Goal: Check status: Check status

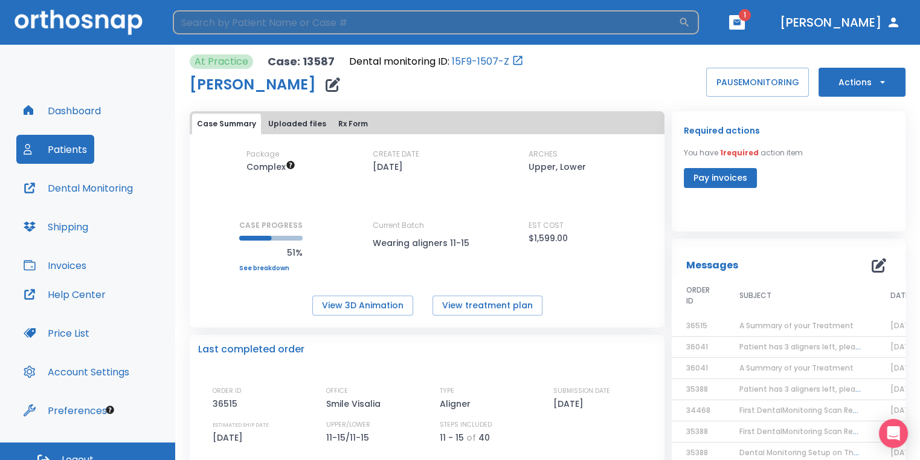
click at [362, 16] on input "search" at bounding box center [426, 22] width 506 height 24
type input "a"
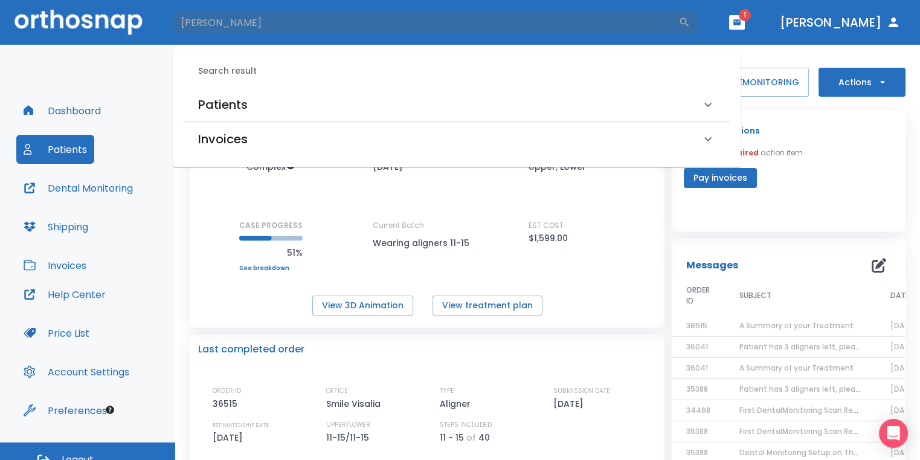
click at [329, 97] on div "Patients" at bounding box center [449, 104] width 503 height 19
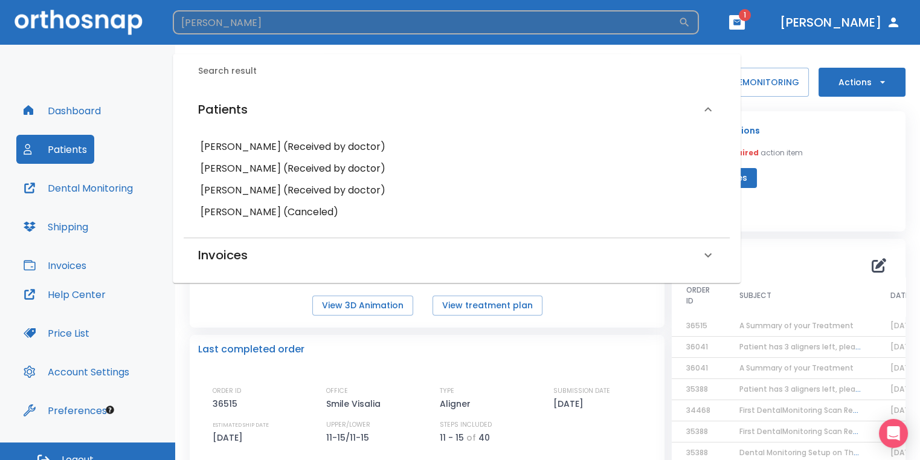
click at [267, 34] on input "[PERSON_NAME]" at bounding box center [426, 22] width 506 height 24
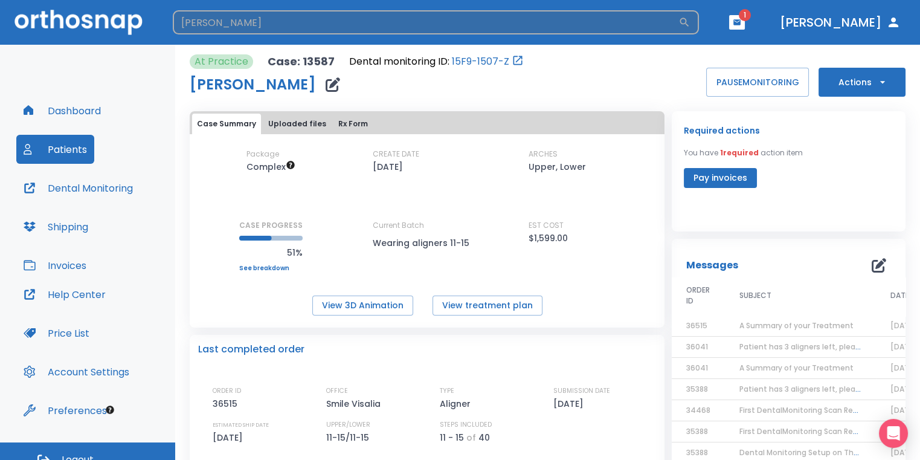
type input "[PERSON_NAME]"
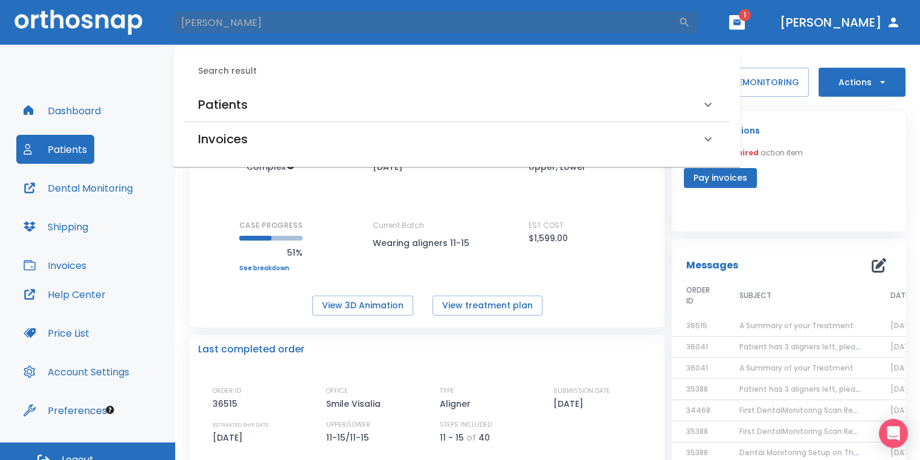
click at [278, 119] on div "Patients" at bounding box center [457, 105] width 546 height 34
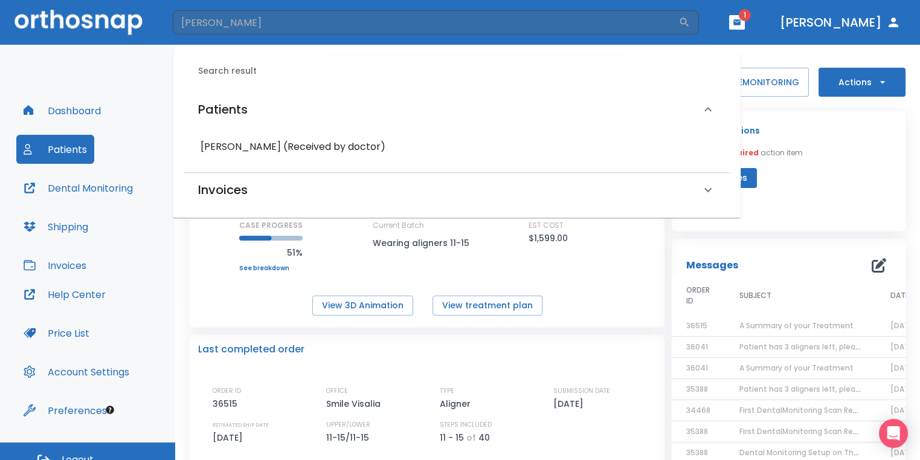
click at [267, 143] on h6 "[PERSON_NAME] (Received by doctor)" at bounding box center [457, 146] width 512 height 17
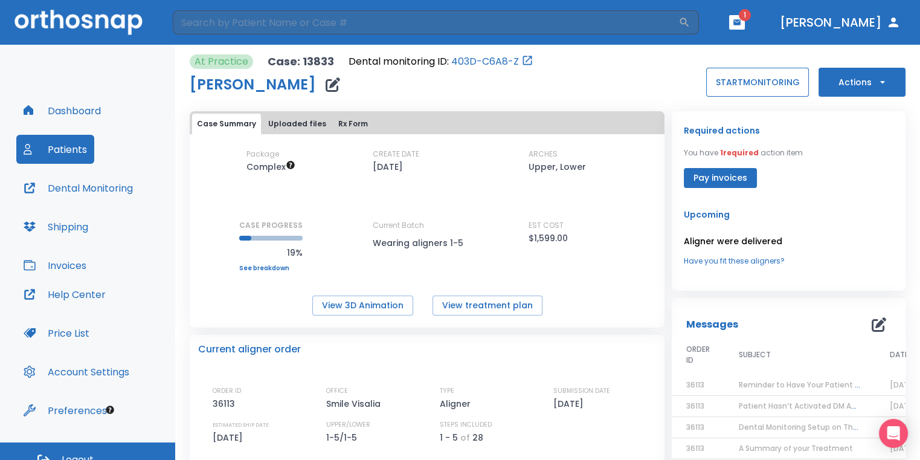
click at [773, 83] on button "START MONITORING" at bounding box center [757, 82] width 103 height 29
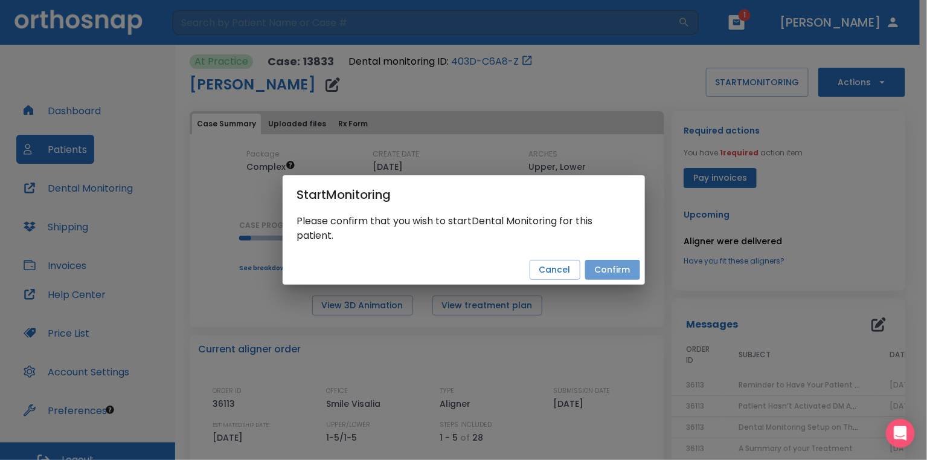
click at [618, 263] on button "Confirm" at bounding box center [612, 270] width 55 height 20
